Goal: Information Seeking & Learning: Compare options

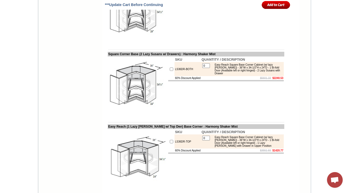
scroll to position [2692, 0]
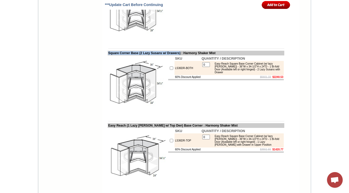
drag, startPoint x: 214, startPoint y: 23, endPoint x: 241, endPoint y: 36, distance: 30.4
copy div "Easy Reach Square Base Corner Cabinet (w/ lazy [PERSON_NAME]) - 36"W x 34-1/2"H…"
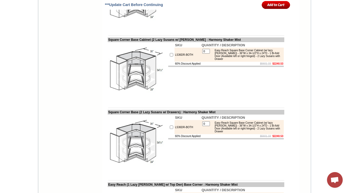
scroll to position [2630, 0]
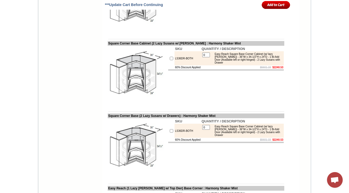
drag, startPoint x: 189, startPoint y: 92, endPoint x: 166, endPoint y: 92, distance: 22.5
copy tr "LS36DR-BOTH"
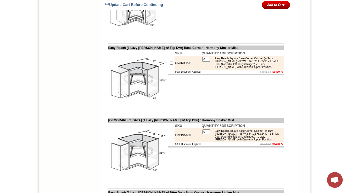
scroll to position [2755, 0]
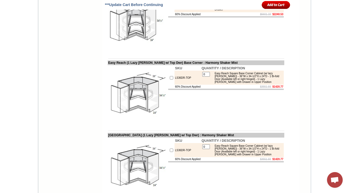
drag, startPoint x: 198, startPoint y: 23, endPoint x: 103, endPoint y: 24, distance: 95.6
copy td "Square Corner Base Cabinet (2 Lazy Susans w/ Drawe"
drag, startPoint x: 189, startPoint y: 97, endPoint x: 77, endPoint y: 1, distance: 147.3
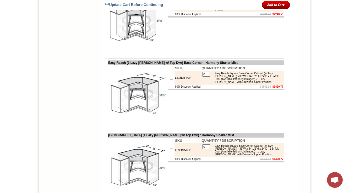
scroll to position [2734, 0]
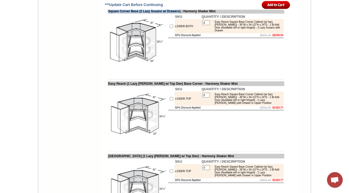
drag, startPoint x: 103, startPoint y: 117, endPoint x: 189, endPoint y: 116, distance: 86.7
click at [189, 14] on td "Square Corner Base (2 Lazy Susans w/ Drawers) : Harmony Shaker Mist" at bounding box center [196, 11] width 176 height 5
copy td "Square Corner Base (2 Lazy Susans w/ Drawers)"
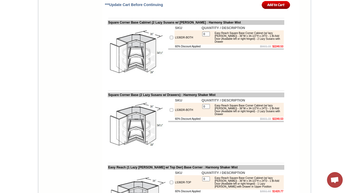
scroll to position [2672, 0]
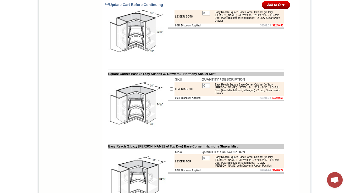
drag, startPoint x: 104, startPoint y: 108, endPoint x: 196, endPoint y: 108, distance: 91.9
click at [196, 4] on td "Square Corner Base Cabinet (2 Lazy Susans w/ [PERSON_NAME] : Harmony Shaker Mist" at bounding box center [196, 1] width 176 height 5
copy td "quare Corner Base Cabinet (2 Lazy Susans w/ Draw"
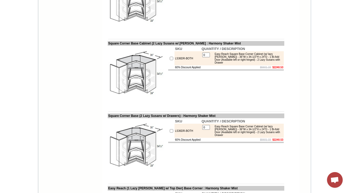
scroll to position [48, 0]
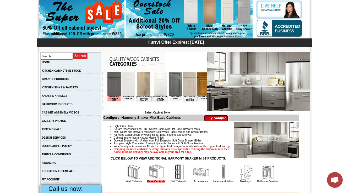
click at [184, 83] on img at bounding box center [189, 84] width 13 height 24
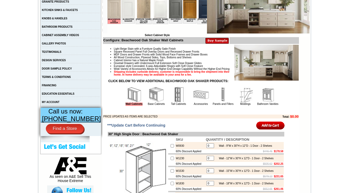
click at [151, 103] on img at bounding box center [156, 95] width 16 height 16
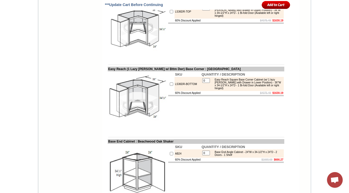
scroll to position [2740, 0]
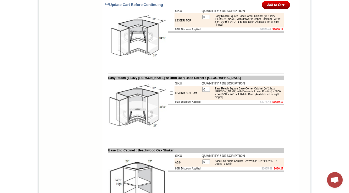
drag, startPoint x: 181, startPoint y: 56, endPoint x: 167, endPoint y: 56, distance: 13.6
copy tr "LS36DR-BOTH"
drag, startPoint x: 189, startPoint y: 54, endPoint x: 165, endPoint y: 55, distance: 23.3
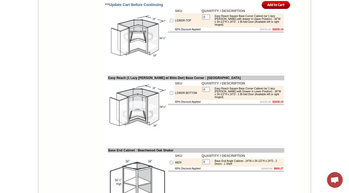
drag, startPoint x: 104, startPoint y: 38, endPoint x: 182, endPoint y: 44, distance: 78.8
drag, startPoint x: 184, startPoint y: 57, endPoint x: 165, endPoint y: 57, distance: 18.9
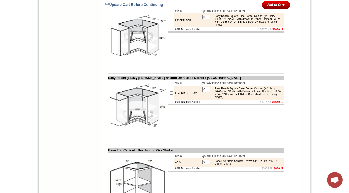
drag, startPoint x: 191, startPoint y: 56, endPoint x: 170, endPoint y: 56, distance: 20.9
copy td "LS36DR-BOTH"
drag, startPoint x: 190, startPoint y: 38, endPoint x: 101, endPoint y: 39, distance: 88.8
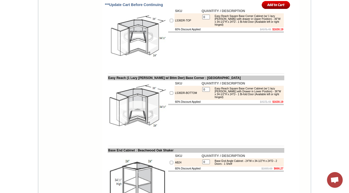
drag, startPoint x: 104, startPoint y: 39, endPoint x: 190, endPoint y: 38, distance: 86.4
copy td "Easy Reach (2 Lazy Susans w/ Dwrs) Base Corne"
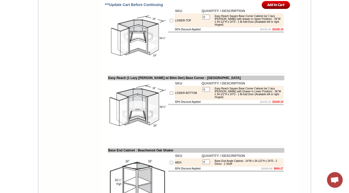
drag, startPoint x: 103, startPoint y: 38, endPoint x: 191, endPoint y: 38, distance: 87.7
copy td "Easy Reach (2 Lazy Susans w/ Dwrs) Base Corner"
drag, startPoint x: 194, startPoint y: 112, endPoint x: 116, endPoint y: 105, distance: 78.6
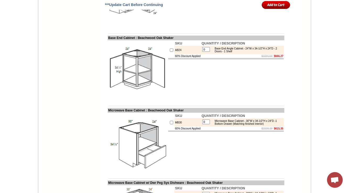
scroll to position [2824, 0]
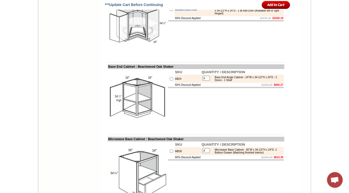
drag, startPoint x: 192, startPoint y: 117, endPoint x: 166, endPoint y: 117, distance: 26.4
click at [168, 16] on tr "LS36DR-BOTTOM 0 Easy Reach Square Base Corner Cabinet (w/ 1 lazy susan with Dra…" at bounding box center [225, 9] width 115 height 14
copy tr "LS36DR-BOTTOM"
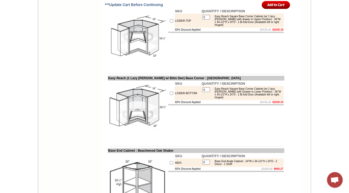
scroll to position [2740, 0]
drag, startPoint x: 194, startPoint y: 112, endPoint x: 103, endPoint y: 112, distance: 91.1
click at [108, 8] on td "Easy Reach (1 Lazy Susan w/ Top Dwr) Base Corner : Beachwood Oak Shaker" at bounding box center [196, 5] width 176 height 5
copy td "Easy Reach (1 Lazy Susan w/ Top Dwr) Base Corner"
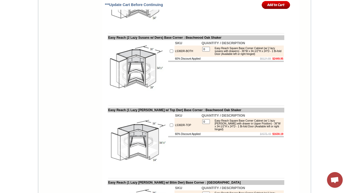
scroll to position [2677, 0]
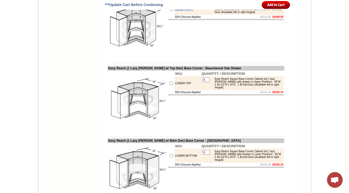
drag, startPoint x: 190, startPoint y: 117, endPoint x: 169, endPoint y: 119, distance: 21.3
click at [174, 15] on td "LS36DR-BOTH" at bounding box center [187, 9] width 26 height 11
copy td "LS36DR-BOTH"
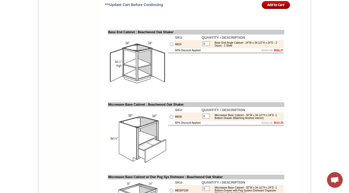
scroll to position [2866, 0]
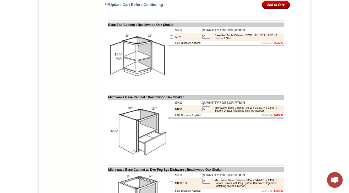
drag, startPoint x: 197, startPoint y: 76, endPoint x: 165, endPoint y: 77, distance: 31.7
copy tr "LS36DR-BOTTOM"
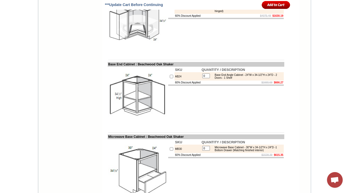
scroll to position [2824, 0]
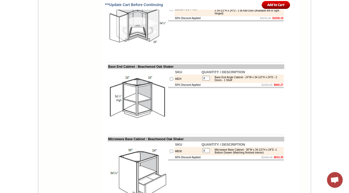
drag, startPoint x: 189, startPoint y: 44, endPoint x: 164, endPoint y: 46, distance: 24.9
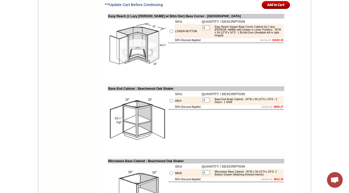
scroll to position [2782, 0]
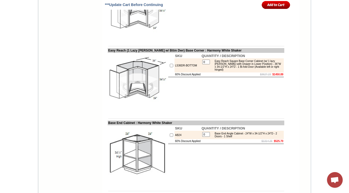
scroll to position [2688, 0]
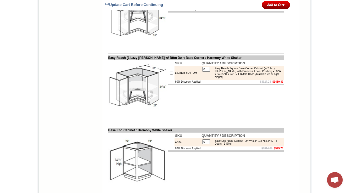
drag, startPoint x: 103, startPoint y: 18, endPoint x: 191, endPoint y: 18, distance: 88.2
copy td "Easy Reach (2 Lazy Susans w/ Dwrs) Base Corner"
drag, startPoint x: 195, startPoint y: 91, endPoint x: 104, endPoint y: 92, distance: 91.1
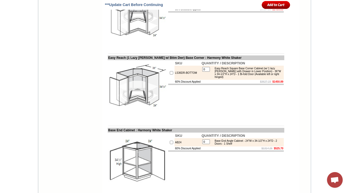
copy td "Easy Reach (1 Lazy Susan w/ Top Dwr) Base Corner"
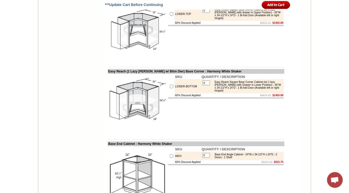
scroll to position [2667, 0]
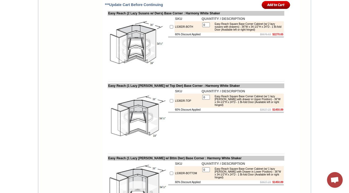
scroll to position [2625, 0]
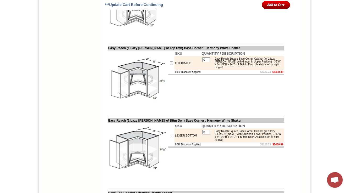
drag, startPoint x: 191, startPoint y: 81, endPoint x: 122, endPoint y: 113, distance: 76.4
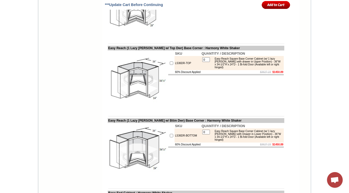
click at [122, 37] on img at bounding box center [137, 8] width 59 height 59
click at [123, 37] on img at bounding box center [137, 8] width 59 height 59
copy td "Easy Reach (2 Lazy Susans w/ Dwrs) Base Corner"
drag, startPoint x: 103, startPoint y: 81, endPoint x: 190, endPoint y: 82, distance: 87.2
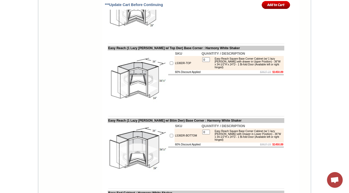
drag, startPoint x: 189, startPoint y: 96, endPoint x: 166, endPoint y: 96, distance: 22.8
copy tr "LS36DR-BOTH"
drag, startPoint x: 215, startPoint y: 91, endPoint x: 226, endPoint y: 102, distance: 15.7
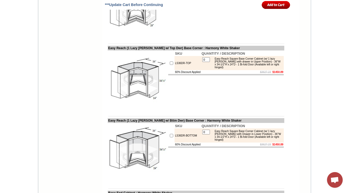
drag, startPoint x: 220, startPoint y: 93, endPoint x: 227, endPoint y: 102, distance: 11.1
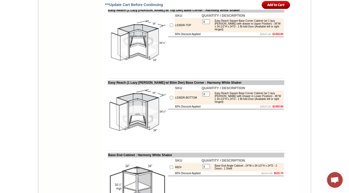
scroll to position [2667, 0]
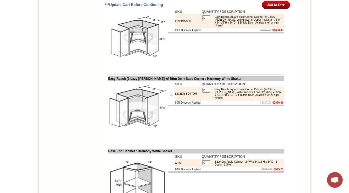
drag, startPoint x: 194, startPoint y: 112, endPoint x: 114, endPoint y: 1, distance: 136.6
click at [108, 9] on td "Easy Reach (1 Lazy Susan w/ Top Dwr) Base Corner : Harmony White Shaker" at bounding box center [196, 6] width 176 height 5
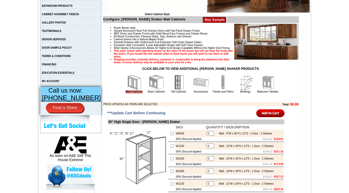
scroll to position [147, 0]
click at [153, 90] on img at bounding box center [156, 83] width 16 height 16
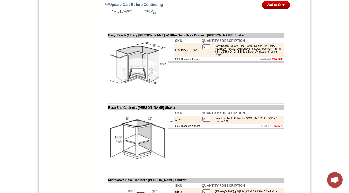
scroll to position [2698, 0]
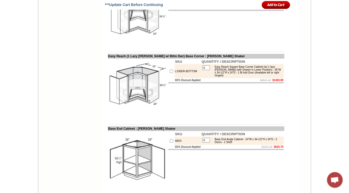
drag, startPoint x: 103, startPoint y: 18, endPoint x: 191, endPoint y: 18, distance: 87.7
copy td "Easy Reach (2 Lazy Susans w/ Dwrs) Base Corner"
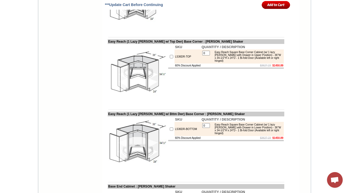
scroll to position [2677, 0]
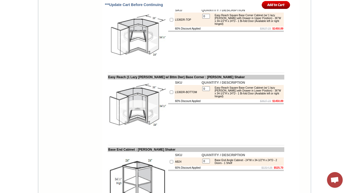
drag, startPoint x: 103, startPoint y: 39, endPoint x: 191, endPoint y: 40, distance: 88.0
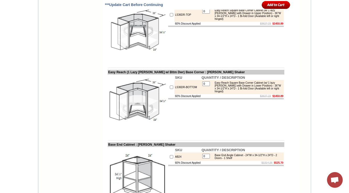
scroll to position [2781, 0]
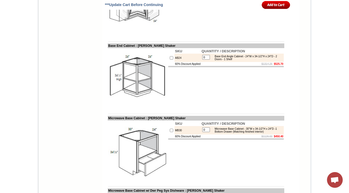
drag, startPoint x: 197, startPoint y: 81, endPoint x: 108, endPoint y: 78, distance: 88.8
copy tbody "Easy Reach (1 Lazy Susan w/ Bttm Dwr) Base Corner"
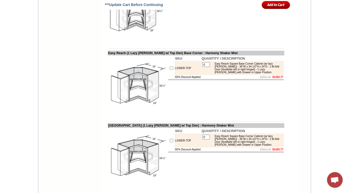
scroll to position [2672, 0]
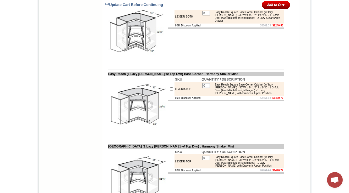
drag, startPoint x: 103, startPoint y: 108, endPoint x: 189, endPoint y: 109, distance: 86.2
click at [189, 4] on td "Square Corner Base (2 Lazy Susans w/ Drawers) : Harmony Shaker Mist" at bounding box center [196, 1] width 176 height 5
copy td "[GEOGRAPHIC_DATA] (2 Lazy Susans w/ Drawers)"
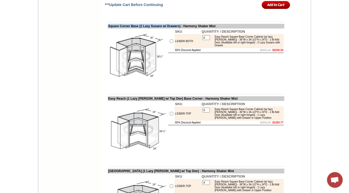
scroll to position [2651, 0]
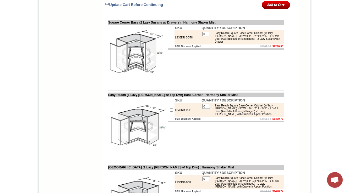
drag, startPoint x: 192, startPoint y: 72, endPoint x: 164, endPoint y: 72, distance: 27.2
copy tr "LS36DR-BOTH"
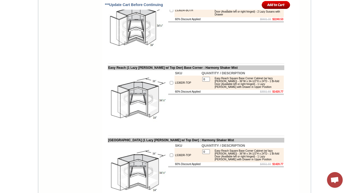
scroll to position [2672, 0]
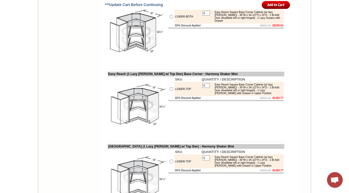
drag, startPoint x: 193, startPoint y: 48, endPoint x: 168, endPoint y: 51, distance: 24.8
copy tr "LS36DR-BOTH"
drag, startPoint x: 103, startPoint y: 107, endPoint x: 189, endPoint y: 107, distance: 85.9
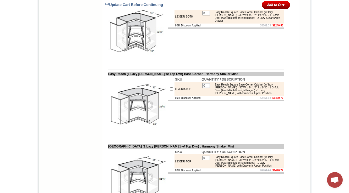
click at [189, 4] on td "Square Corner Base (2 Lazy Susans w/ Drawers) : Harmony Shaker Mist" at bounding box center [196, 1] width 176 height 5
copy td "Square Corner Base (2 Lazy Susans w/ Drawers)"
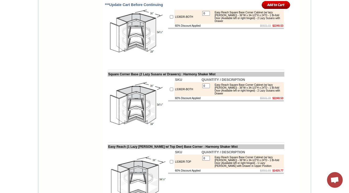
scroll to position [2609, 0]
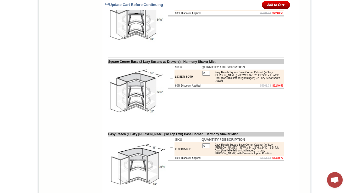
scroll to position [2656, 0]
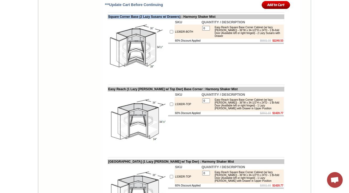
drag, startPoint x: 189, startPoint y: 122, endPoint x: 102, endPoint y: 121, distance: 86.4
click at [108, 19] on td "Square Corner Base (2 Lazy Susans w/ Drawers) : Harmony Shaker Mist" at bounding box center [196, 16] width 176 height 5
copy td "Square Corner Base (2 Lazy Susans w/ Drawers)"
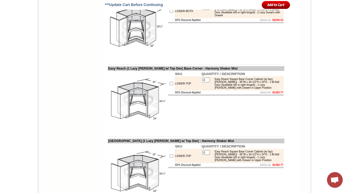
scroll to position [2677, 0]
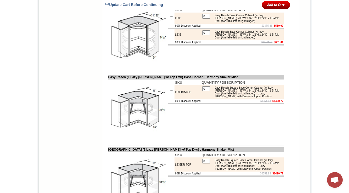
scroll to position [2531, 0]
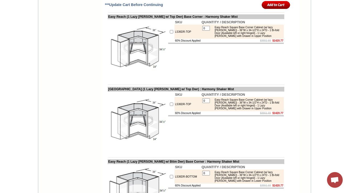
drag, startPoint x: 190, startPoint y: 65, endPoint x: 165, endPoint y: 66, distance: 24.7
copy tr "LS36DR-BOTH"
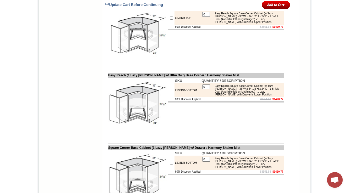
scroll to position [2740, 0]
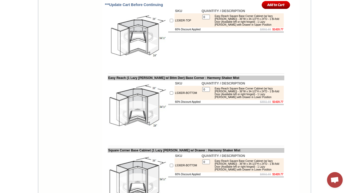
drag, startPoint x: 103, startPoint y: 112, endPoint x: 187, endPoint y: 112, distance: 84.1
click at [187, 8] on td "Square Corner Base (1 Lazy Susan w/ Top Dwr) : Harmony Shaker Mist" at bounding box center [196, 5] width 176 height 5
copy td "Square Corner Base (1 Lazy Susan w/ Top Dwr)"
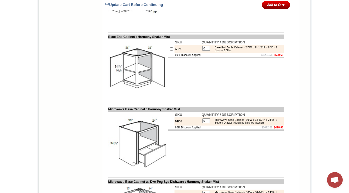
scroll to position [3075, 0]
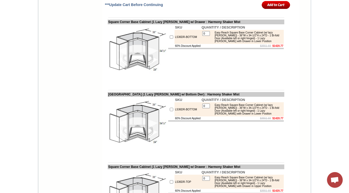
scroll to position [2803, 0]
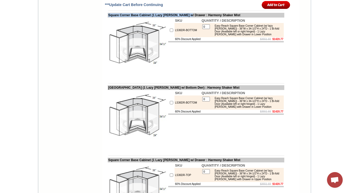
drag, startPoint x: 198, startPoint y: 122, endPoint x: 103, endPoint y: 121, distance: 95.3
click at [108, 18] on td "Square Corner Base Cabinet (1 Lazy Susan w/ Drawer : Harmony Shaker Mist" at bounding box center [196, 15] width 176 height 5
copy td "Square Corner Base Cabinet (1 Lazy Susan w/ Drawer"
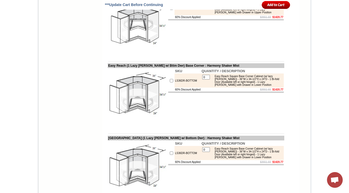
scroll to position [2698, 0]
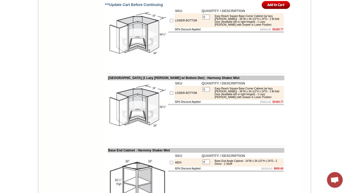
scroll to position [2782, 0]
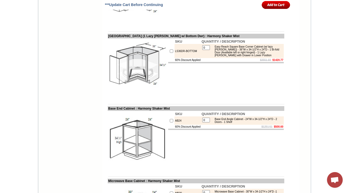
drag, startPoint x: 104, startPoint y: 70, endPoint x: 196, endPoint y: 71, distance: 92.4
copy td "Easy Reach (1 Lazy Susan w/ Bttm Dwr) Base Corner"
drag, startPoint x: 103, startPoint y: 144, endPoint x: 194, endPoint y: 144, distance: 90.3
click at [194, 38] on td "Square Corner Base (1 Lazy Susan w/ Bottom Dwr) : Harmony Shaker Mist" at bounding box center [196, 36] width 176 height 5
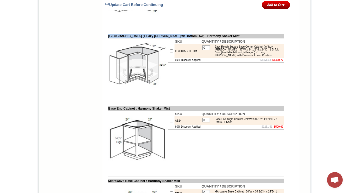
copy td "Square Corner Base (1 Lazy Susan w/ Bottom Dwr)"
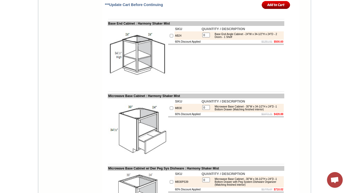
scroll to position [2803, 0]
